Goal: Information Seeking & Learning: Learn about a topic

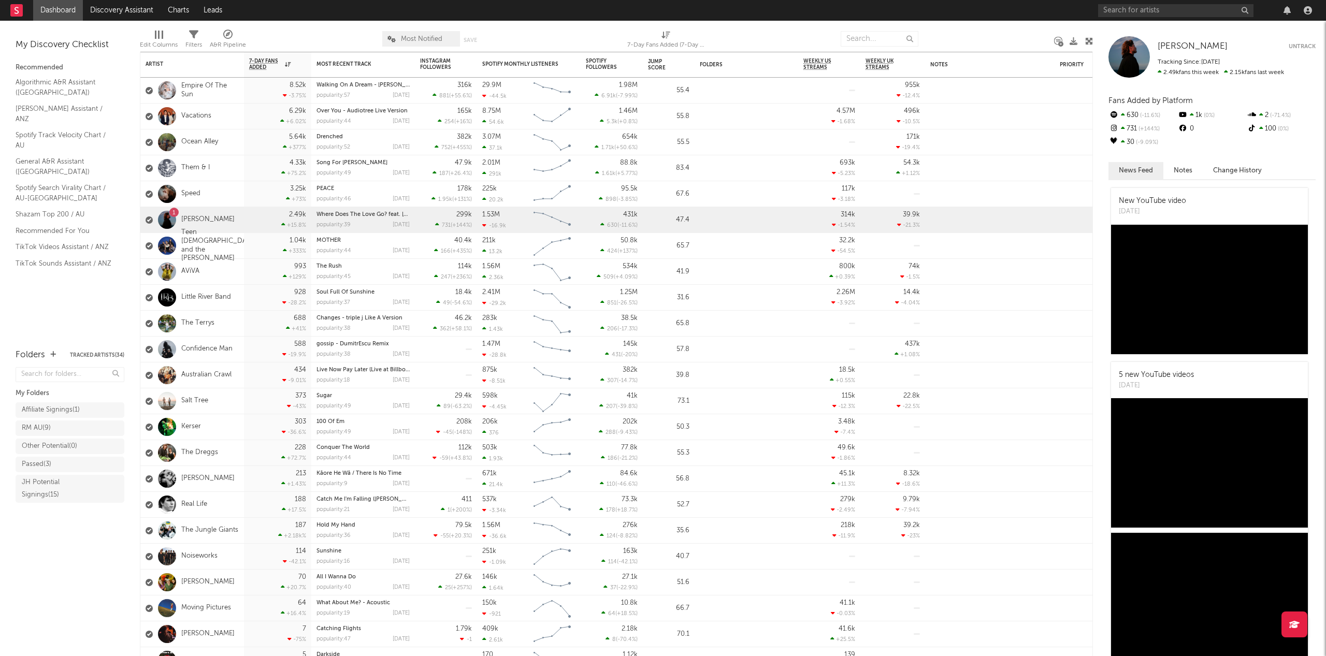
drag, startPoint x: 76, startPoint y: 495, endPoint x: 153, endPoint y: 507, distance: 78.7
click at [76, 495] on div "JH Potential Signings ( 15 )" at bounding box center [58, 489] width 73 height 25
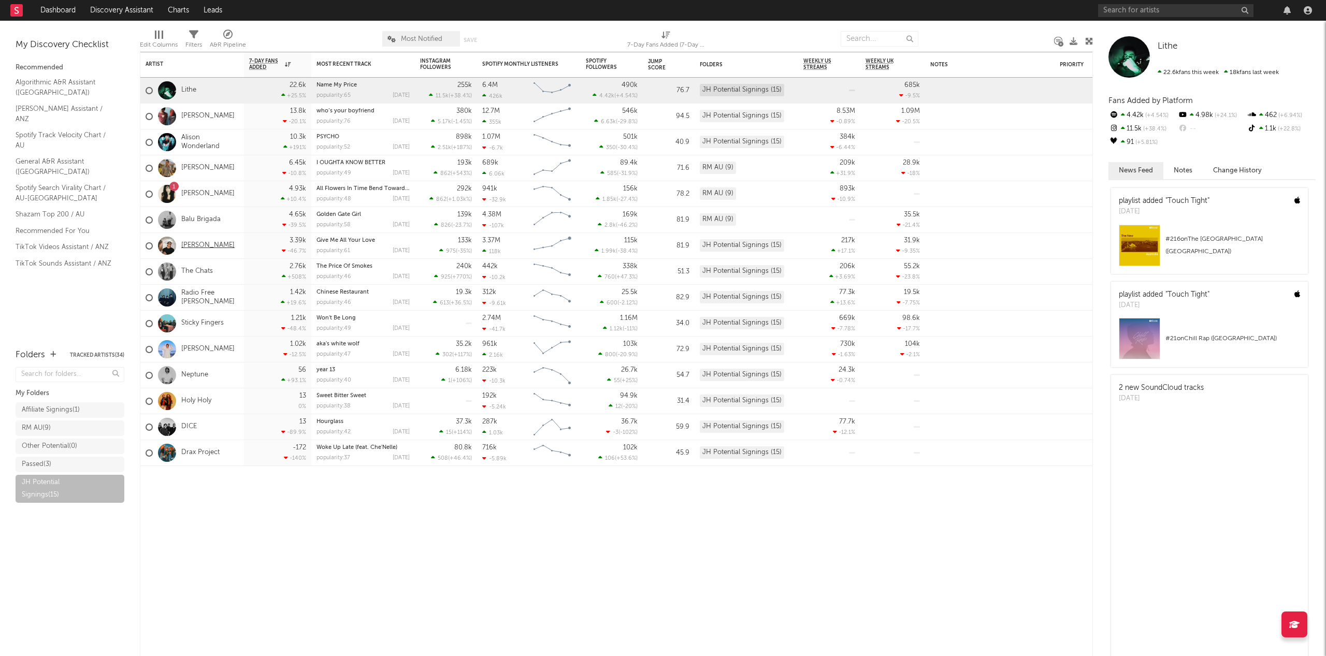
click at [211, 246] on link "[PERSON_NAME]" at bounding box center [207, 245] width 53 height 9
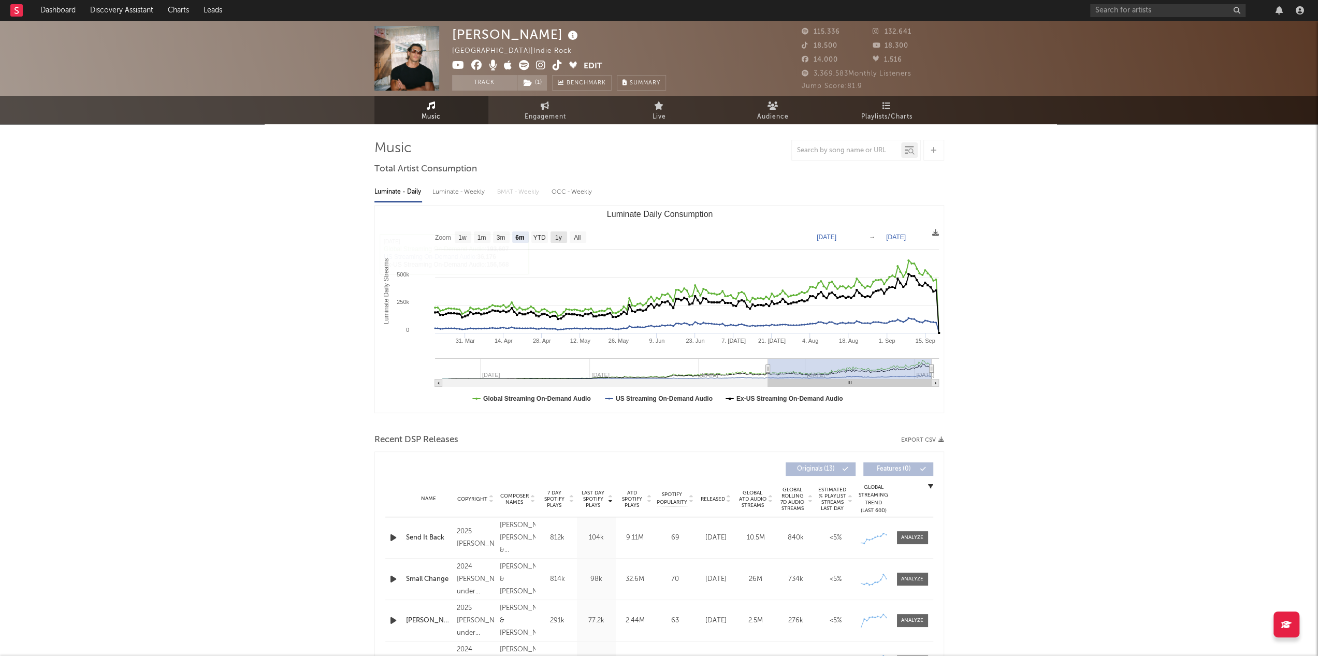
click at [562, 236] on text "1y" at bounding box center [558, 237] width 7 height 7
select select "1y"
type input "[DATE]"
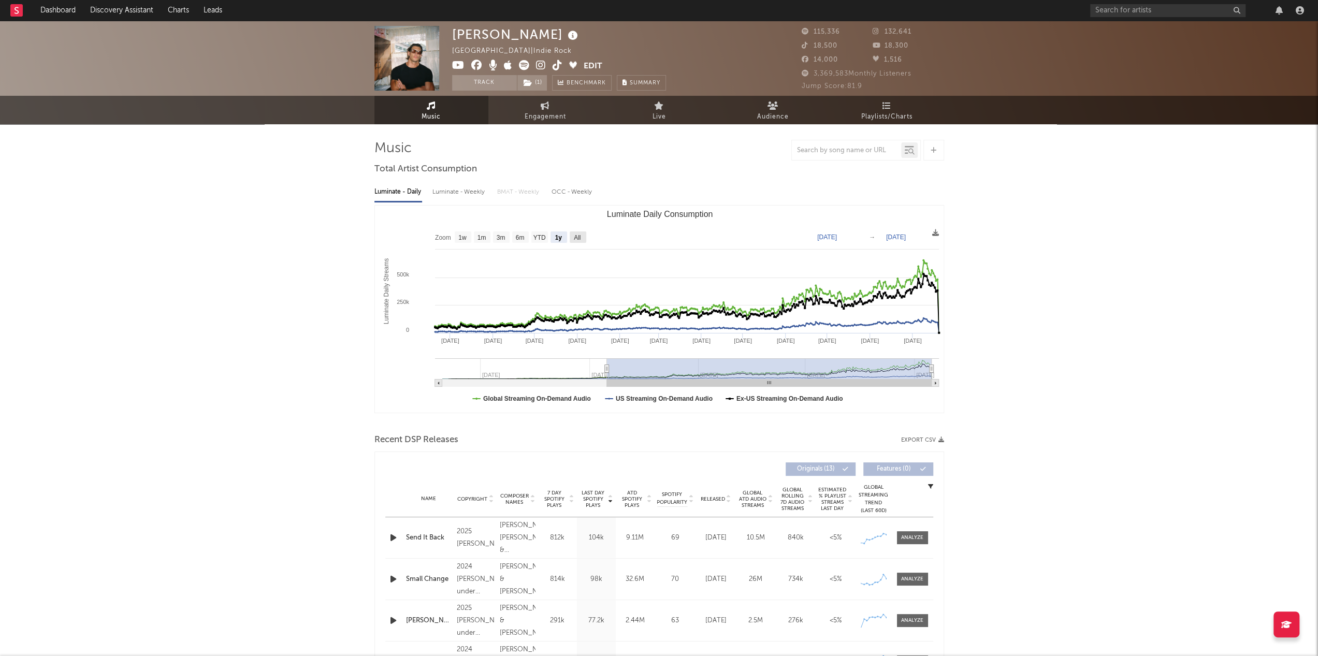
click at [581, 237] on text "All" at bounding box center [577, 237] width 7 height 7
select select "All"
type input "[DATE]"
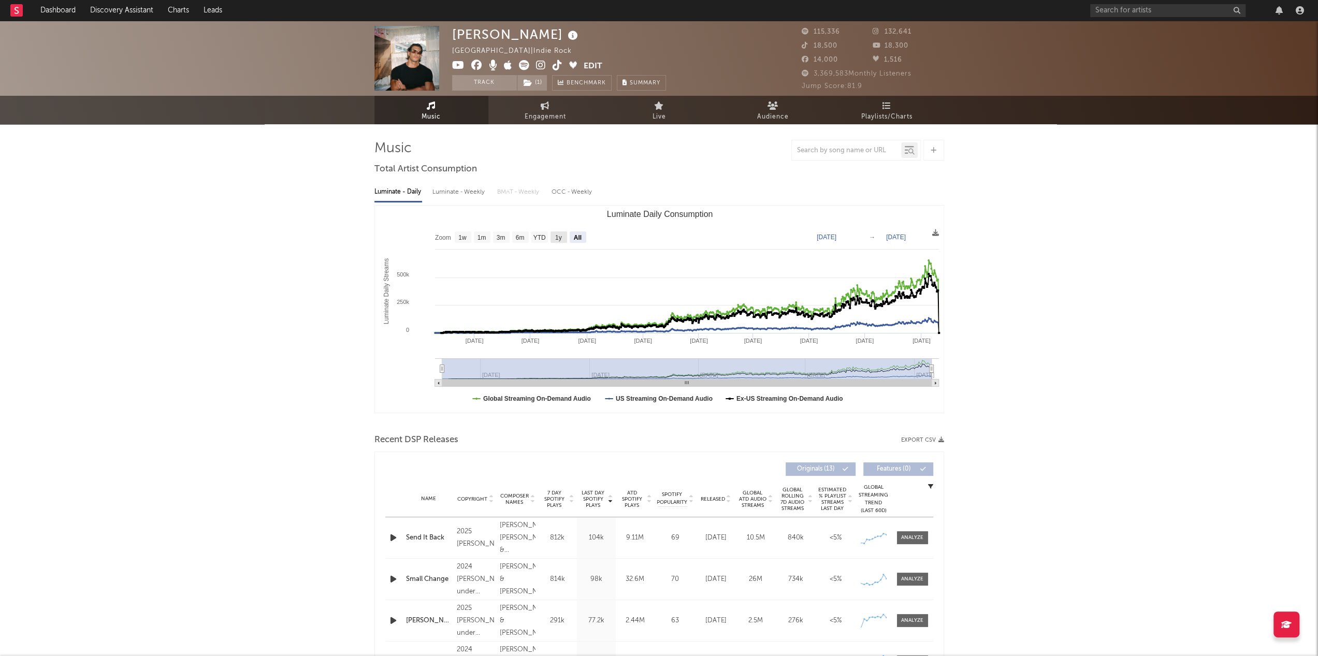
click at [563, 237] on rect "Luminate Daily Consumption" at bounding box center [559, 237] width 17 height 11
select select "1y"
type input "[DATE]"
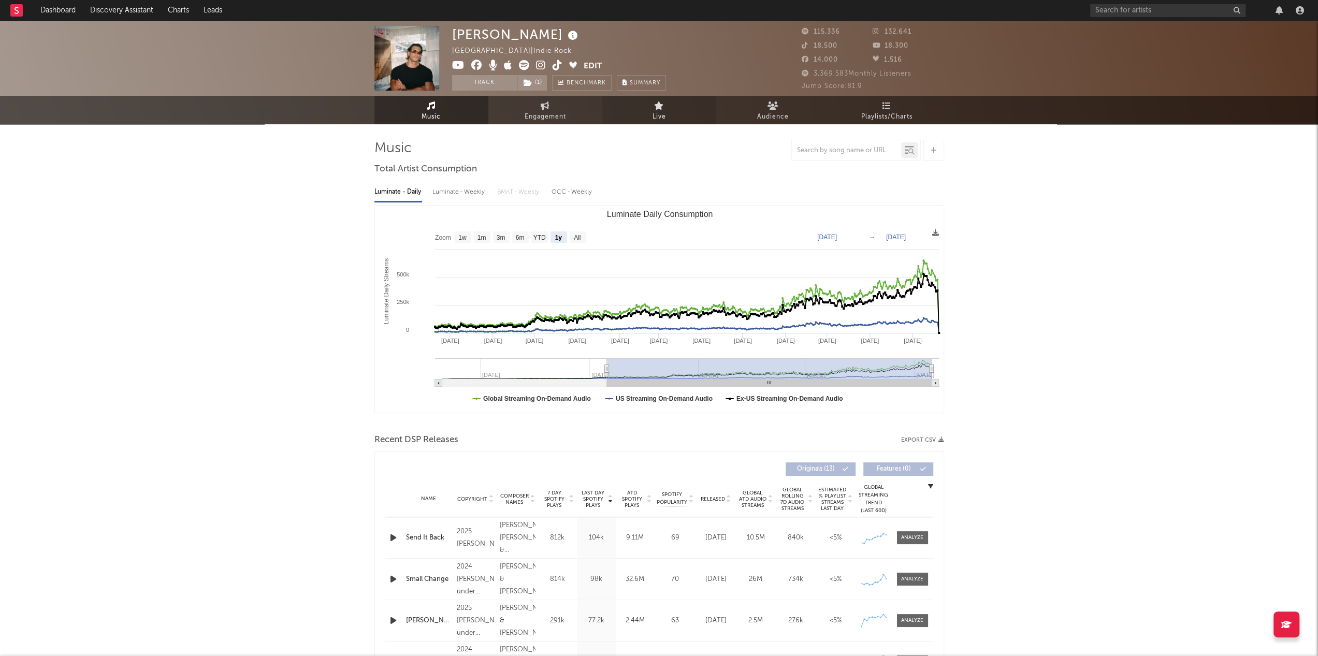
click at [679, 102] on link "Live" at bounding box center [659, 110] width 114 height 28
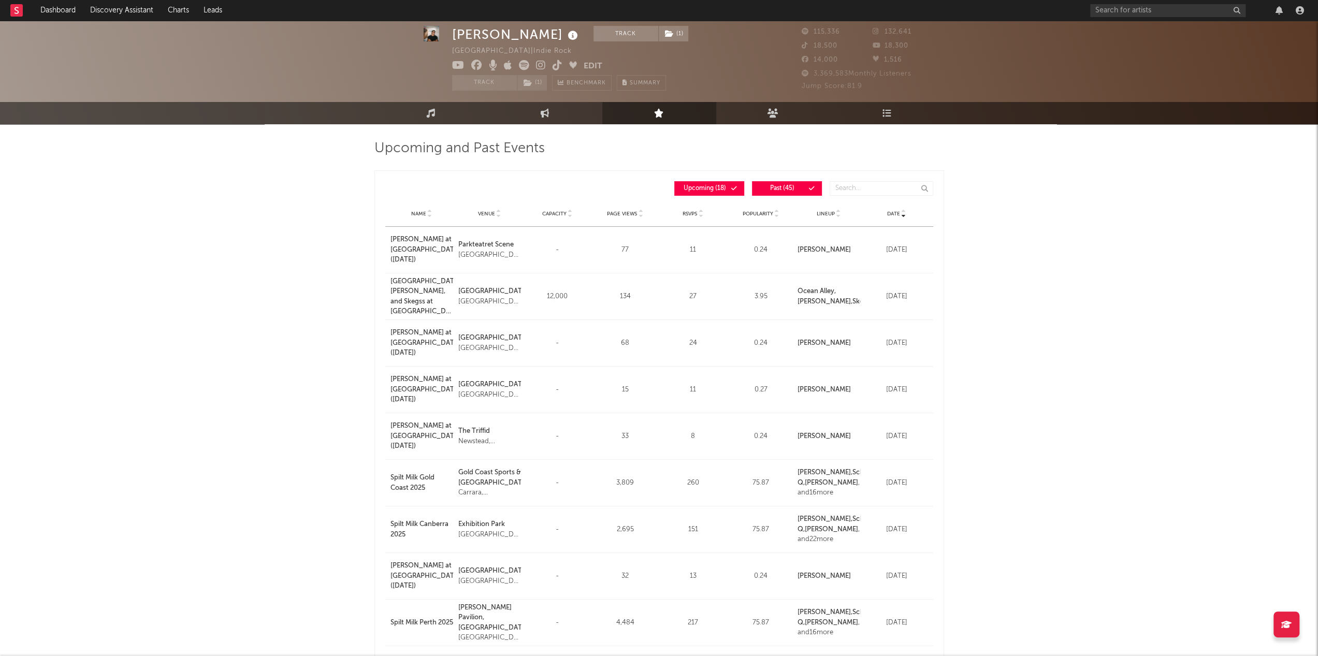
scroll to position [52, 0]
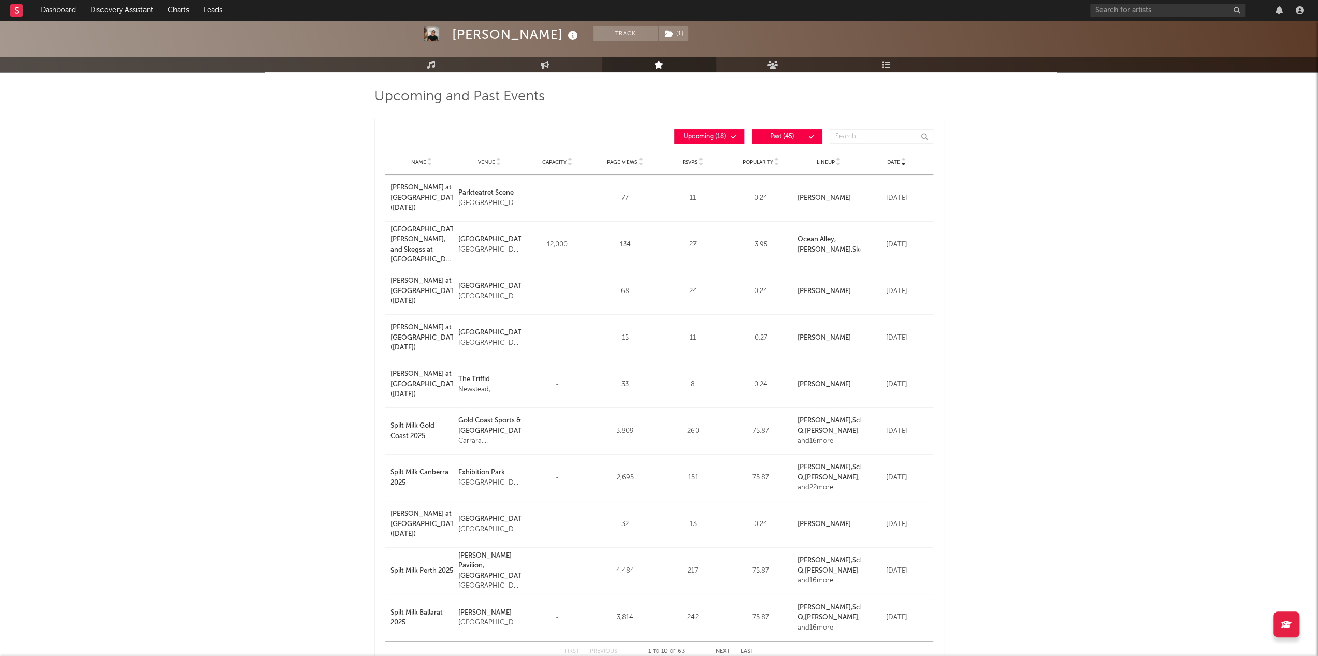
click at [818, 237] on strong "[GEOGRAPHIC_DATA] ," at bounding box center [817, 239] width 38 height 7
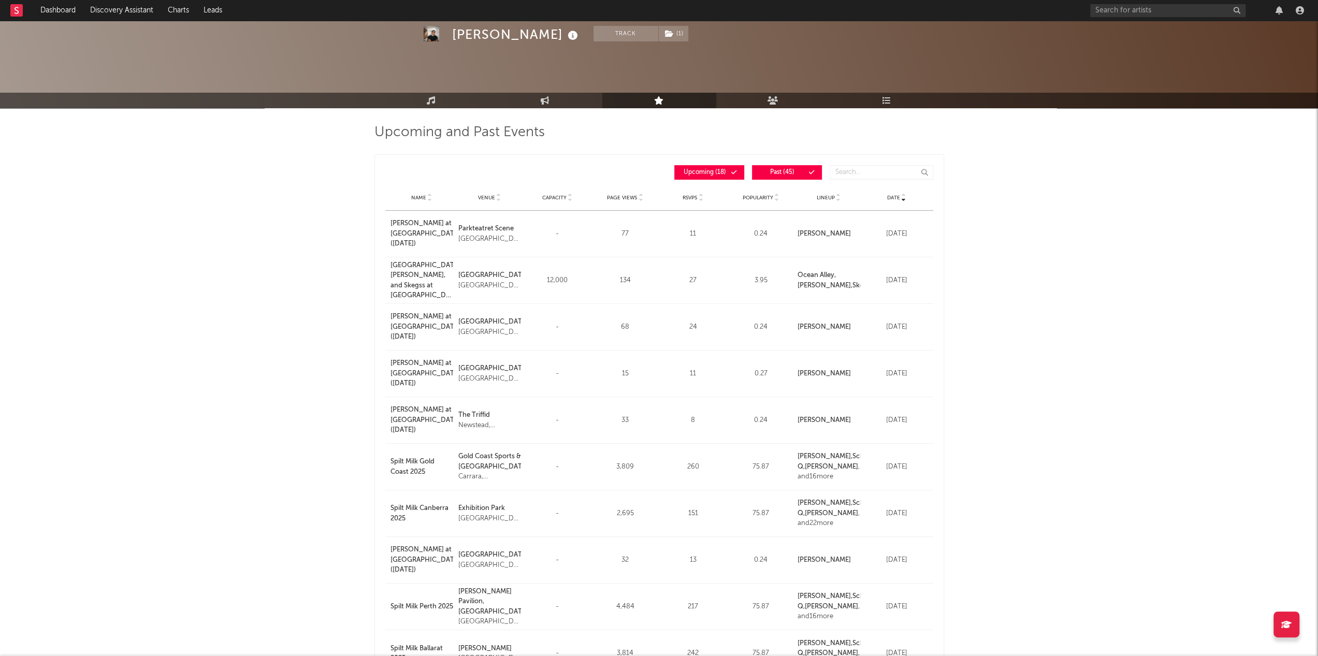
scroll to position [0, 0]
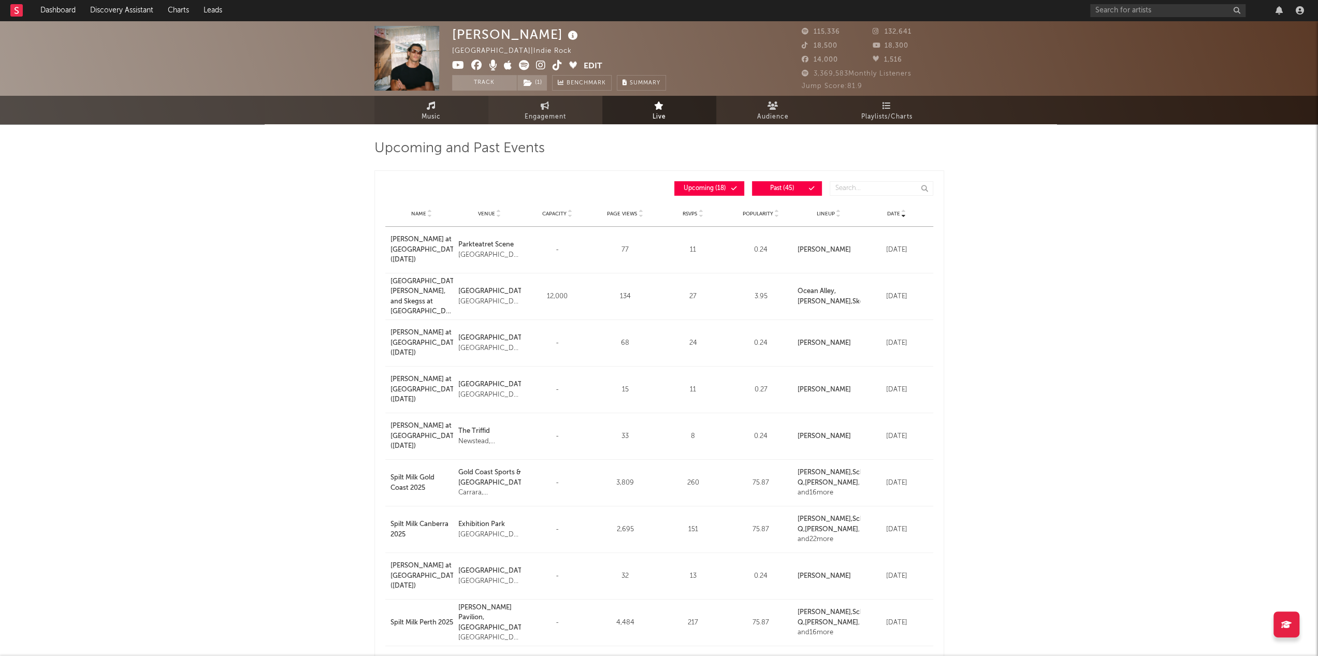
click at [434, 104] on icon at bounding box center [431, 106] width 9 height 8
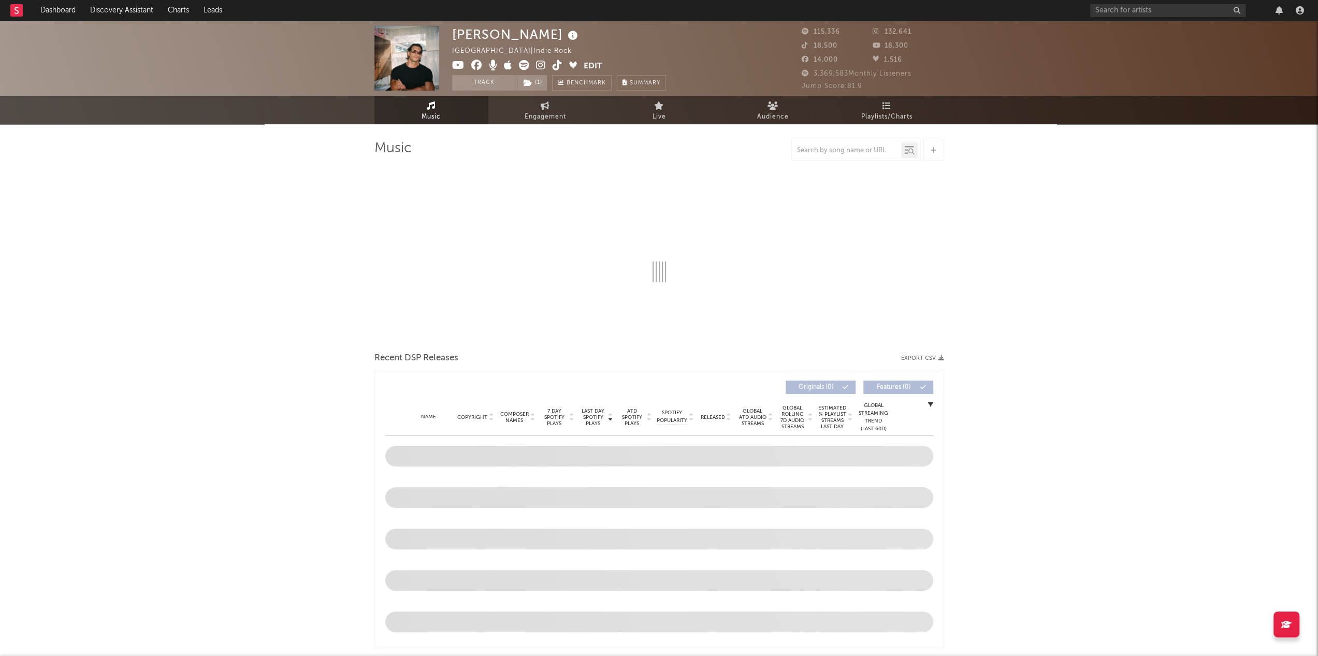
select select "6m"
